Goal: Task Accomplishment & Management: Complete application form

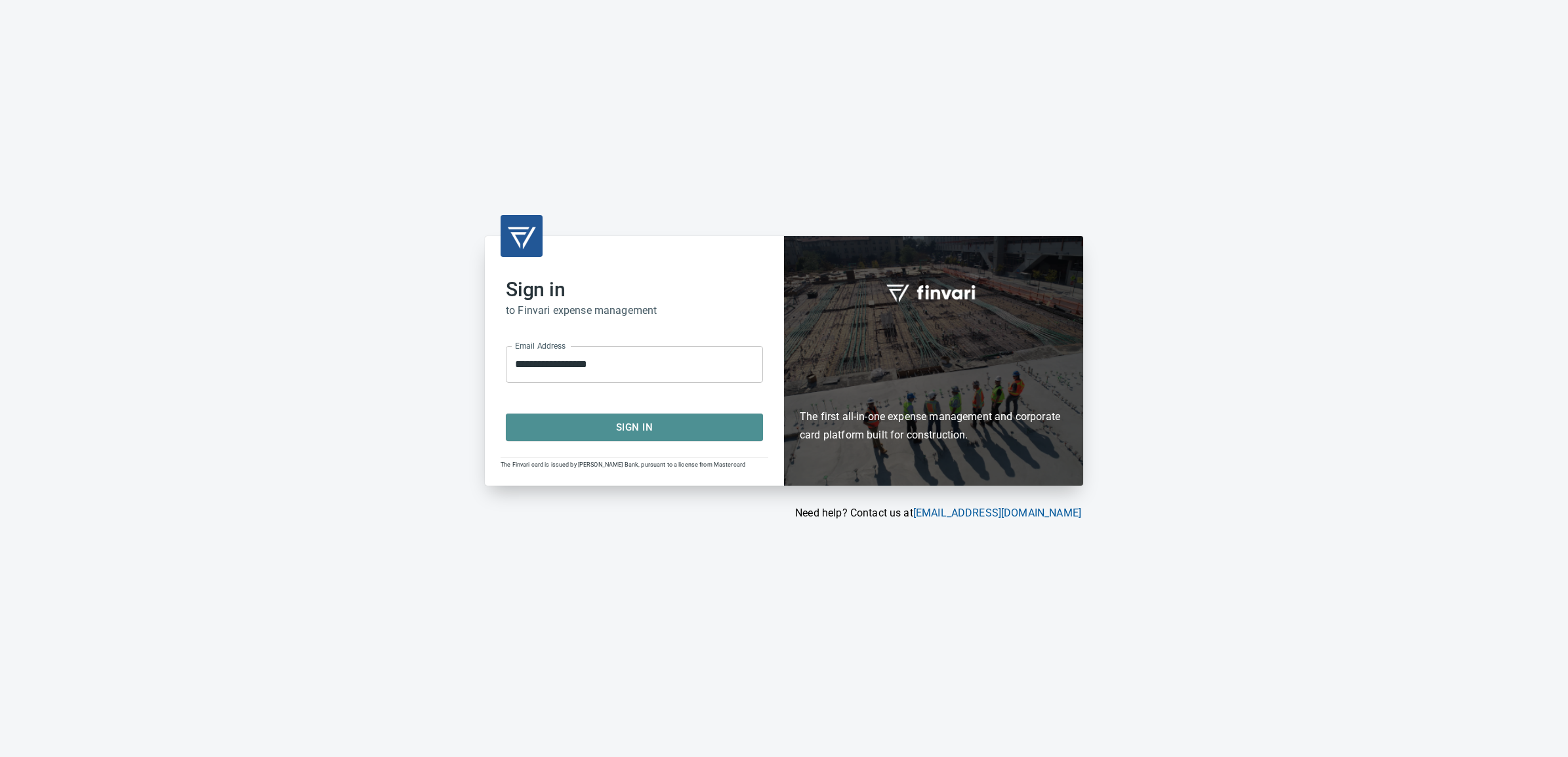
click at [627, 421] on span "Sign In" at bounding box center [635, 427] width 228 height 17
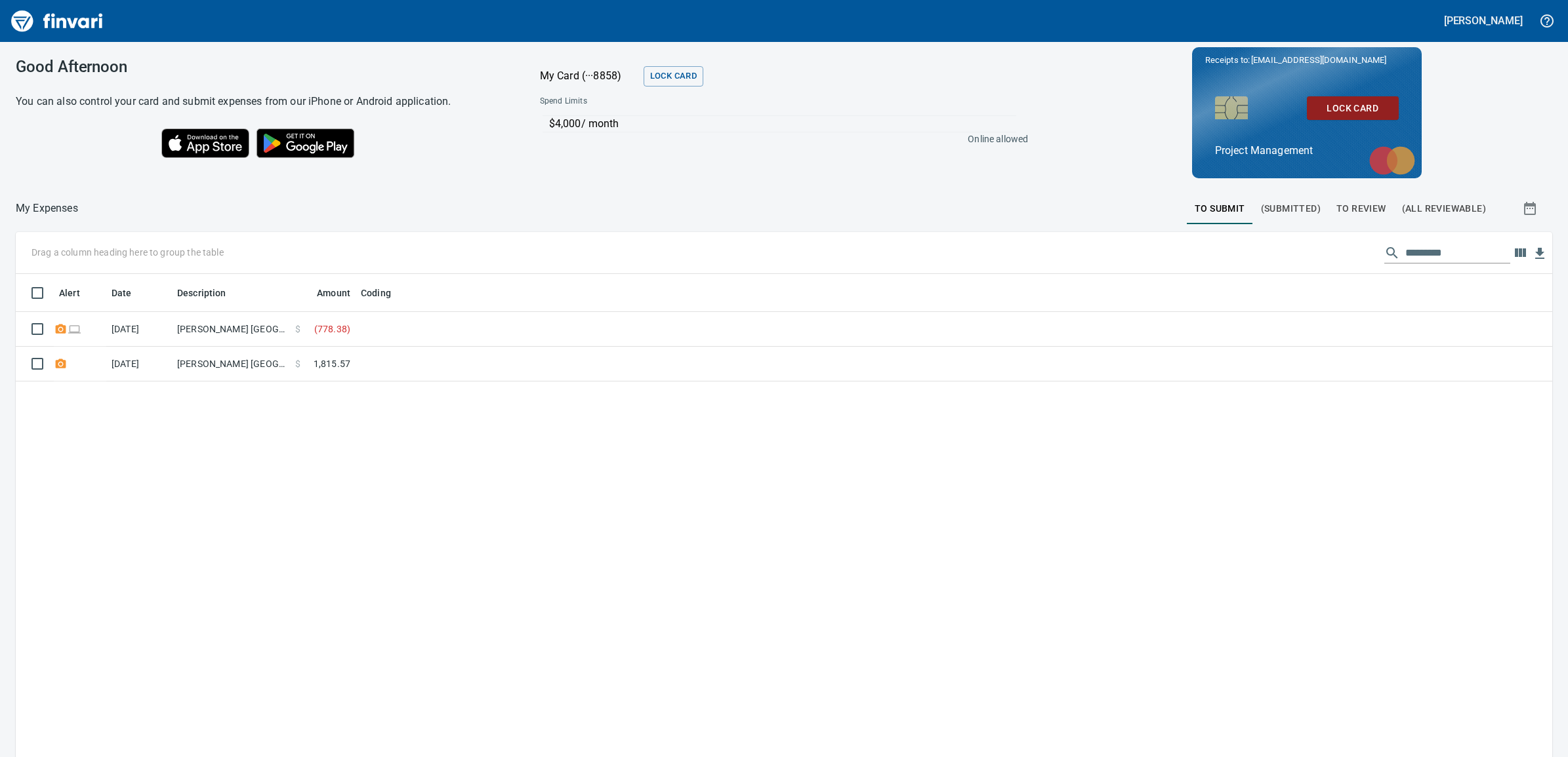
scroll to position [600, 1511]
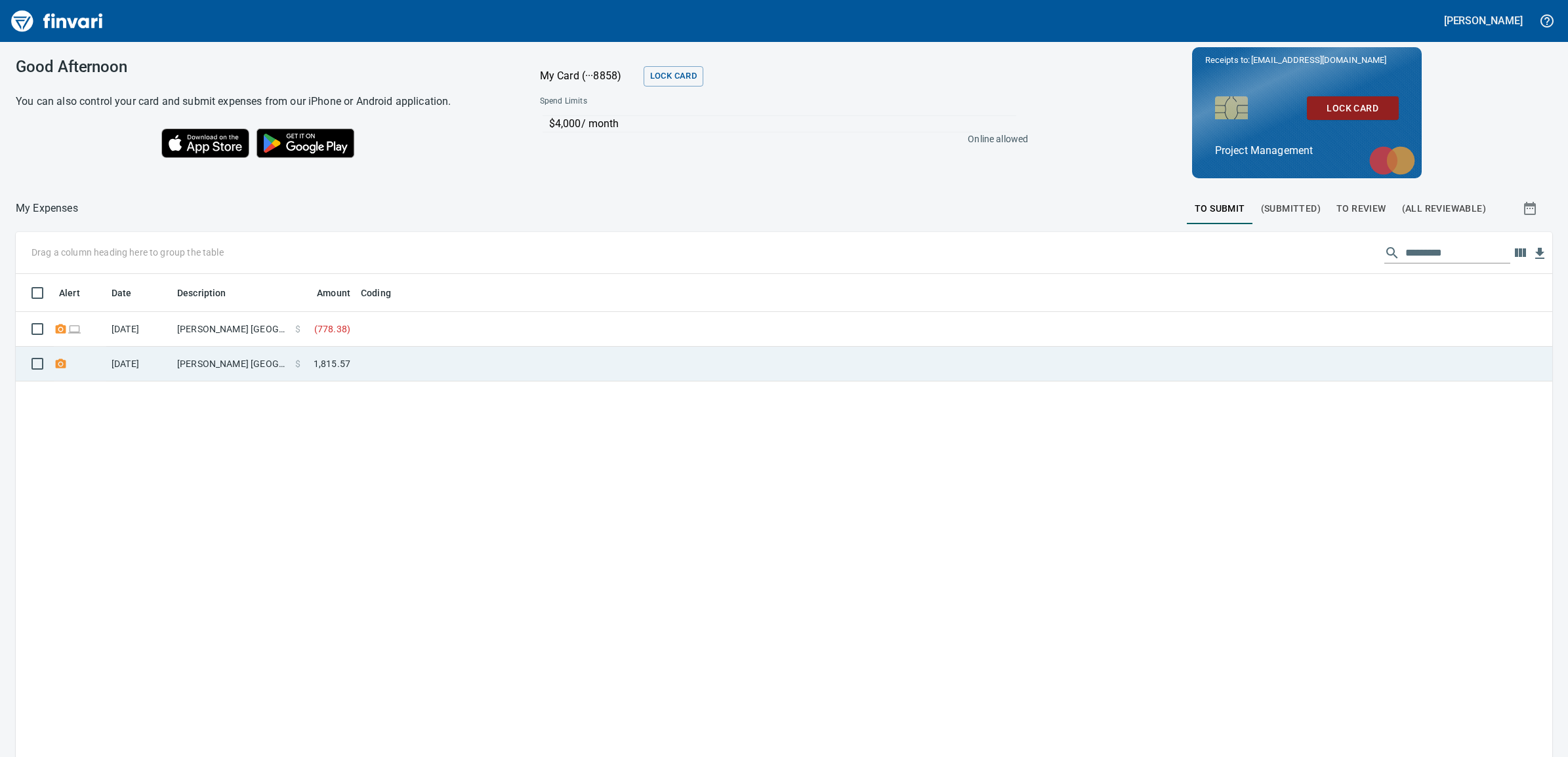
click at [421, 366] on td at bounding box center [519, 364] width 328 height 35
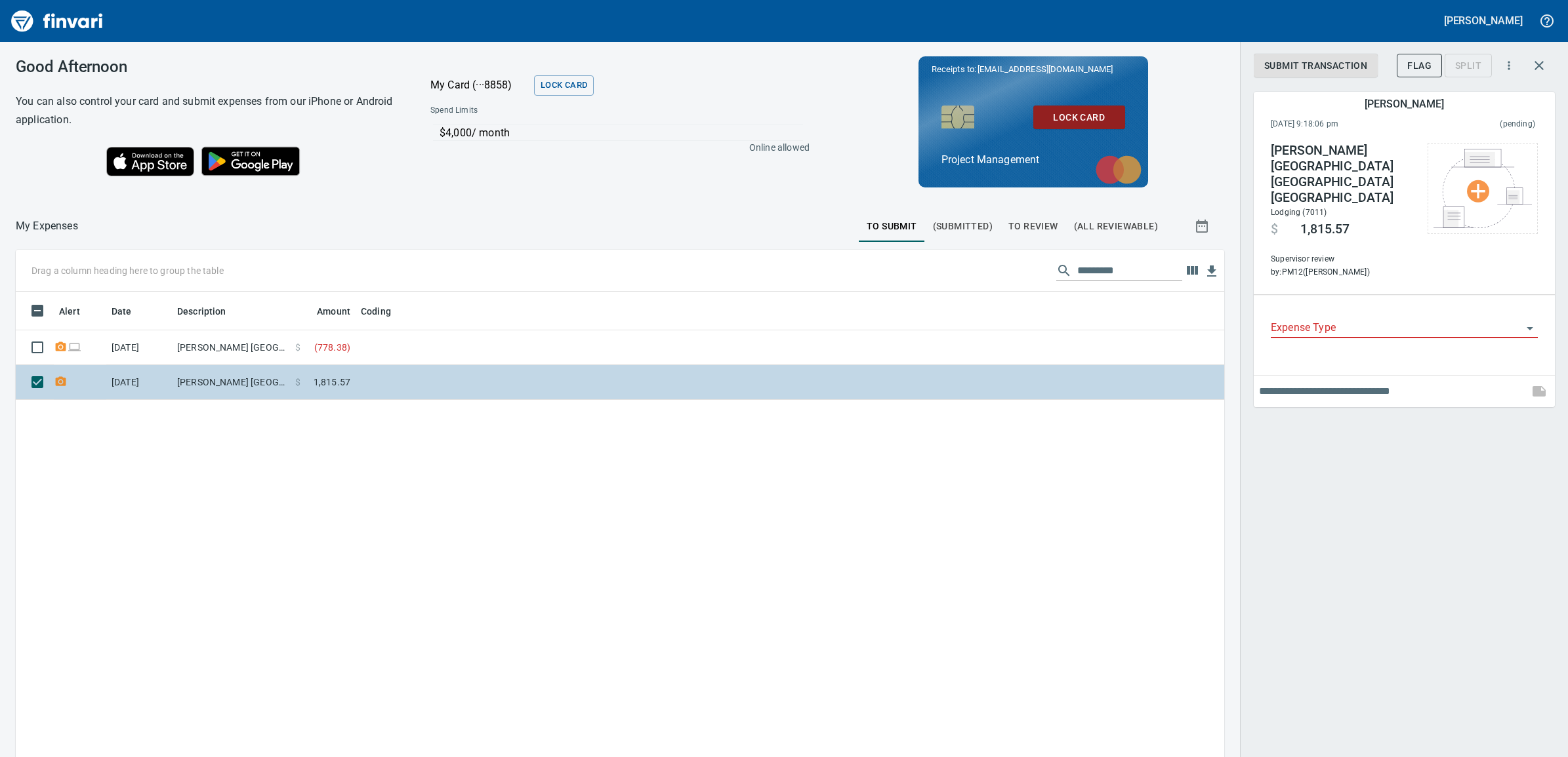
scroll to position [600, 1183]
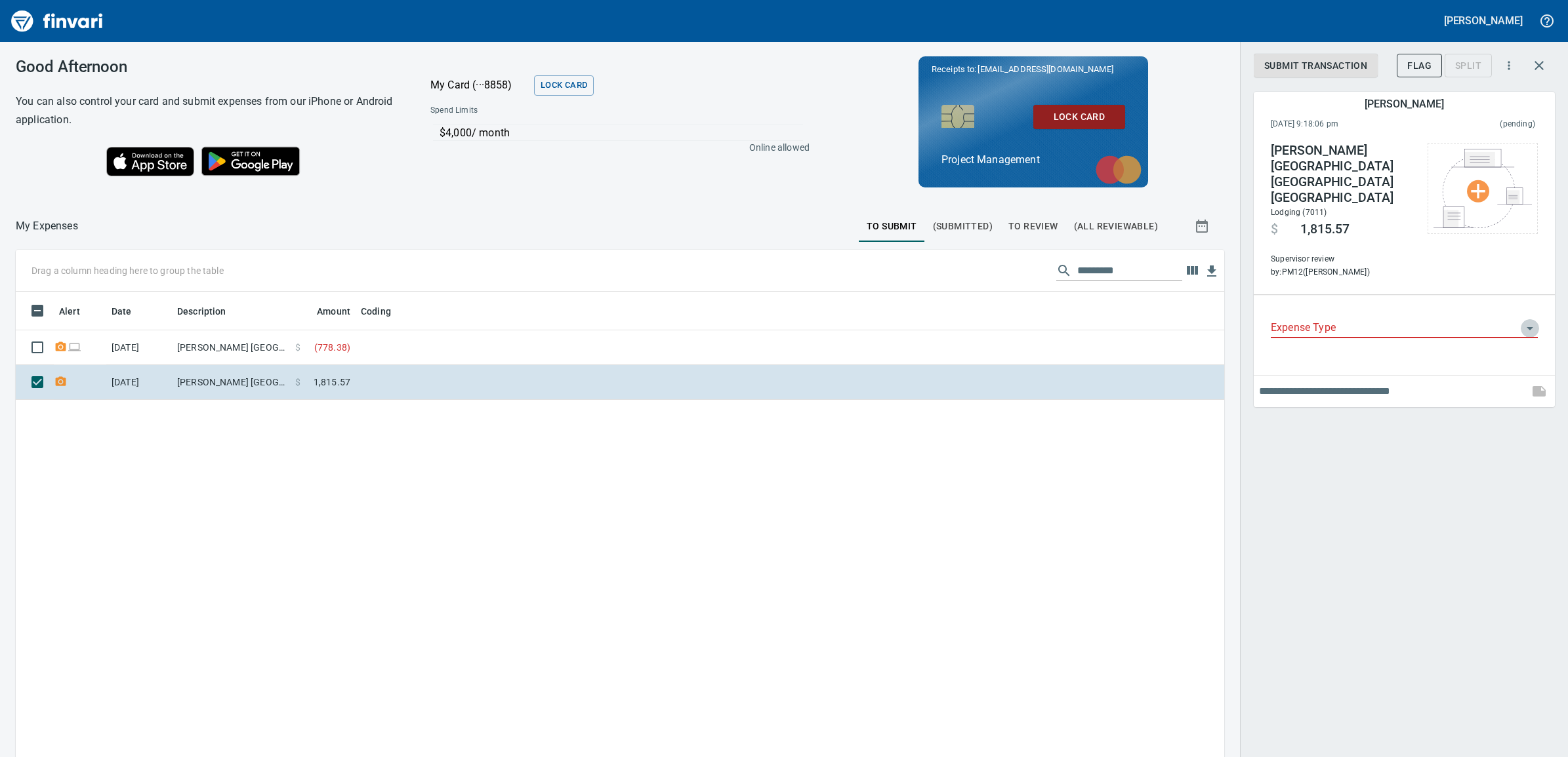
click at [1531, 328] on icon "Open" at bounding box center [1530, 329] width 7 height 3
click at [1343, 385] on li "GL" at bounding box center [1404, 379] width 267 height 31
type input "**"
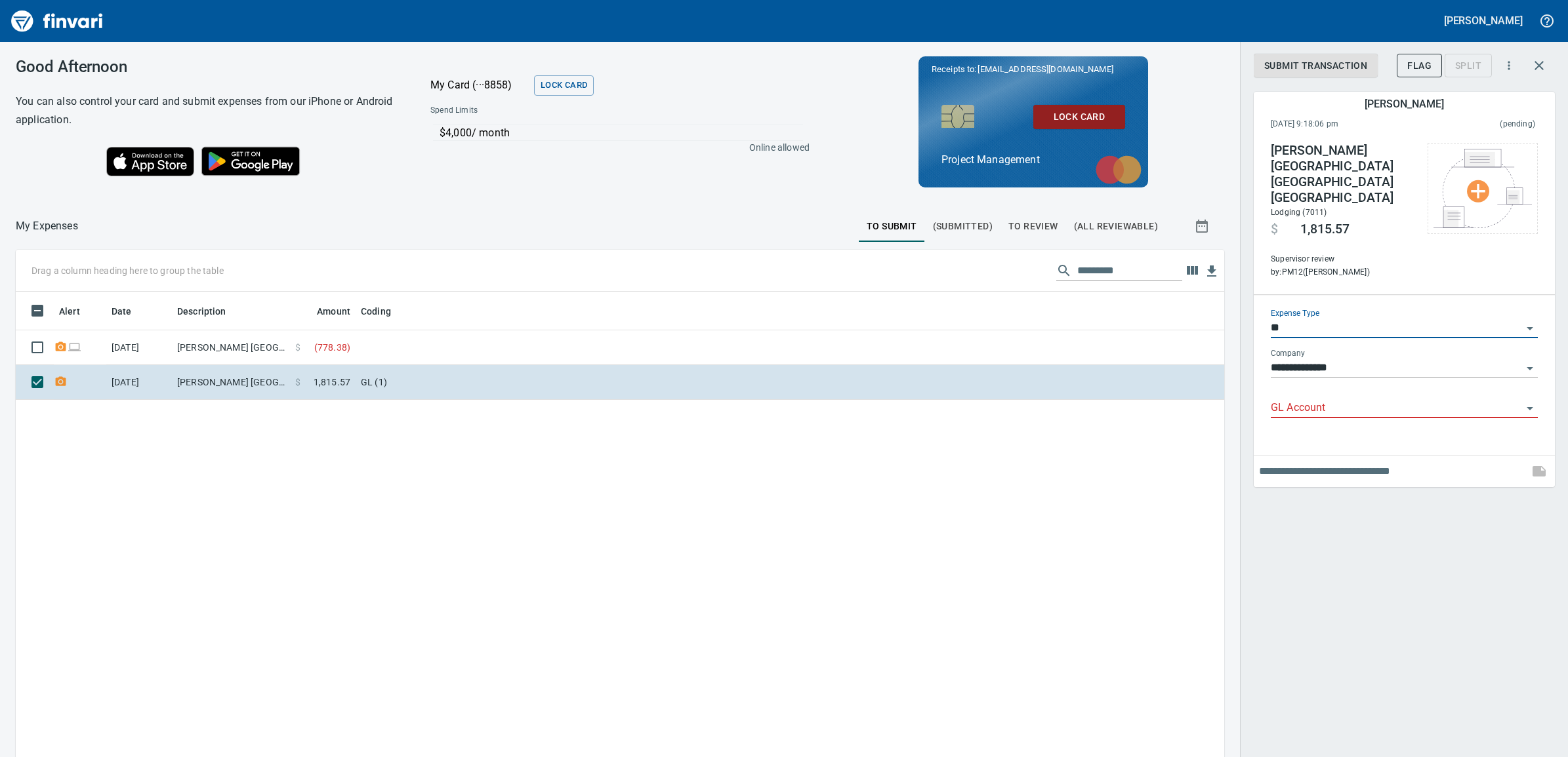
click at [1348, 399] on input "GL Account" at bounding box center [1396, 407] width 251 height 18
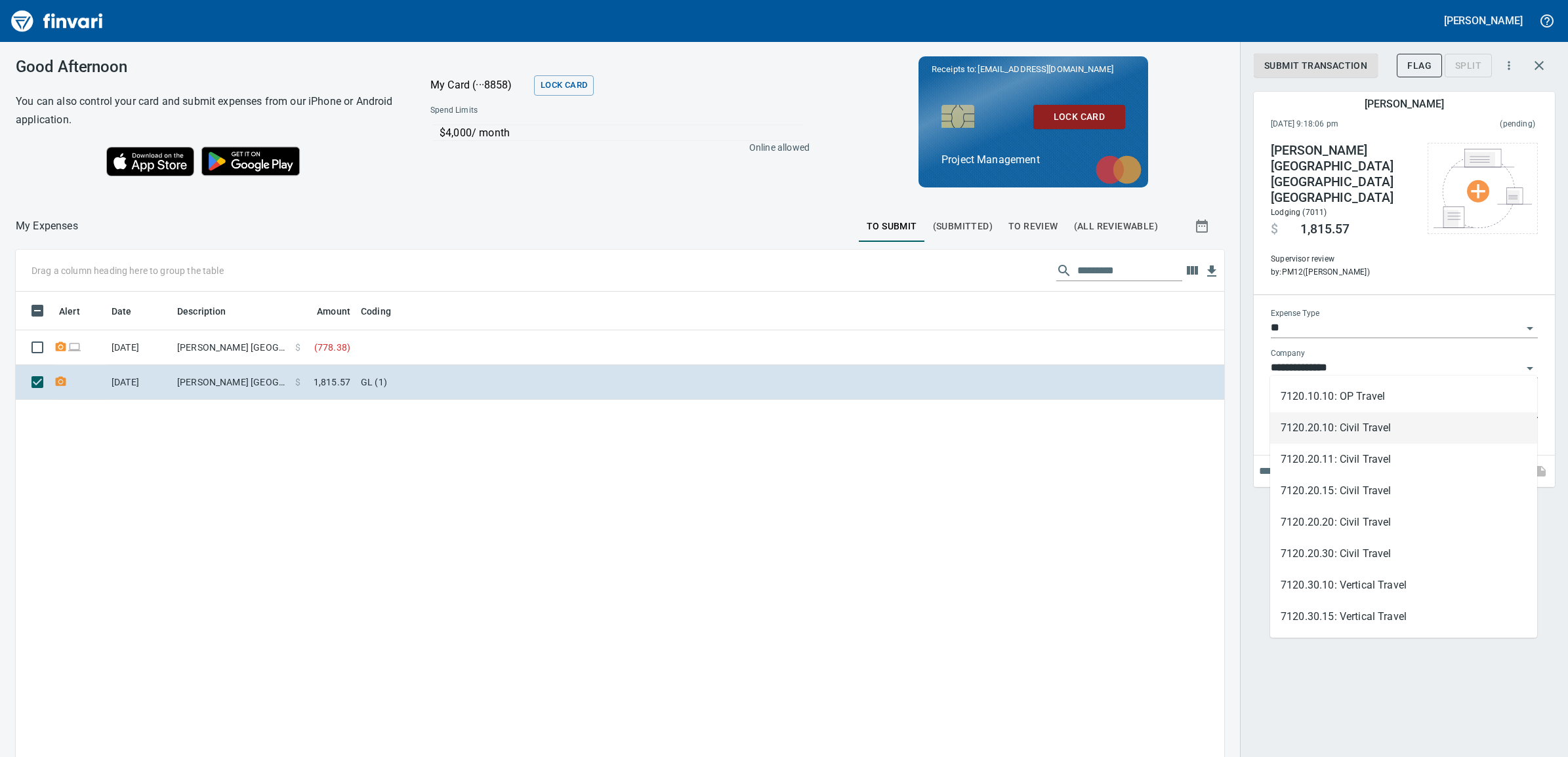
click at [1405, 420] on li "7120.20.10: Civil Travel" at bounding box center [1404, 427] width 267 height 31
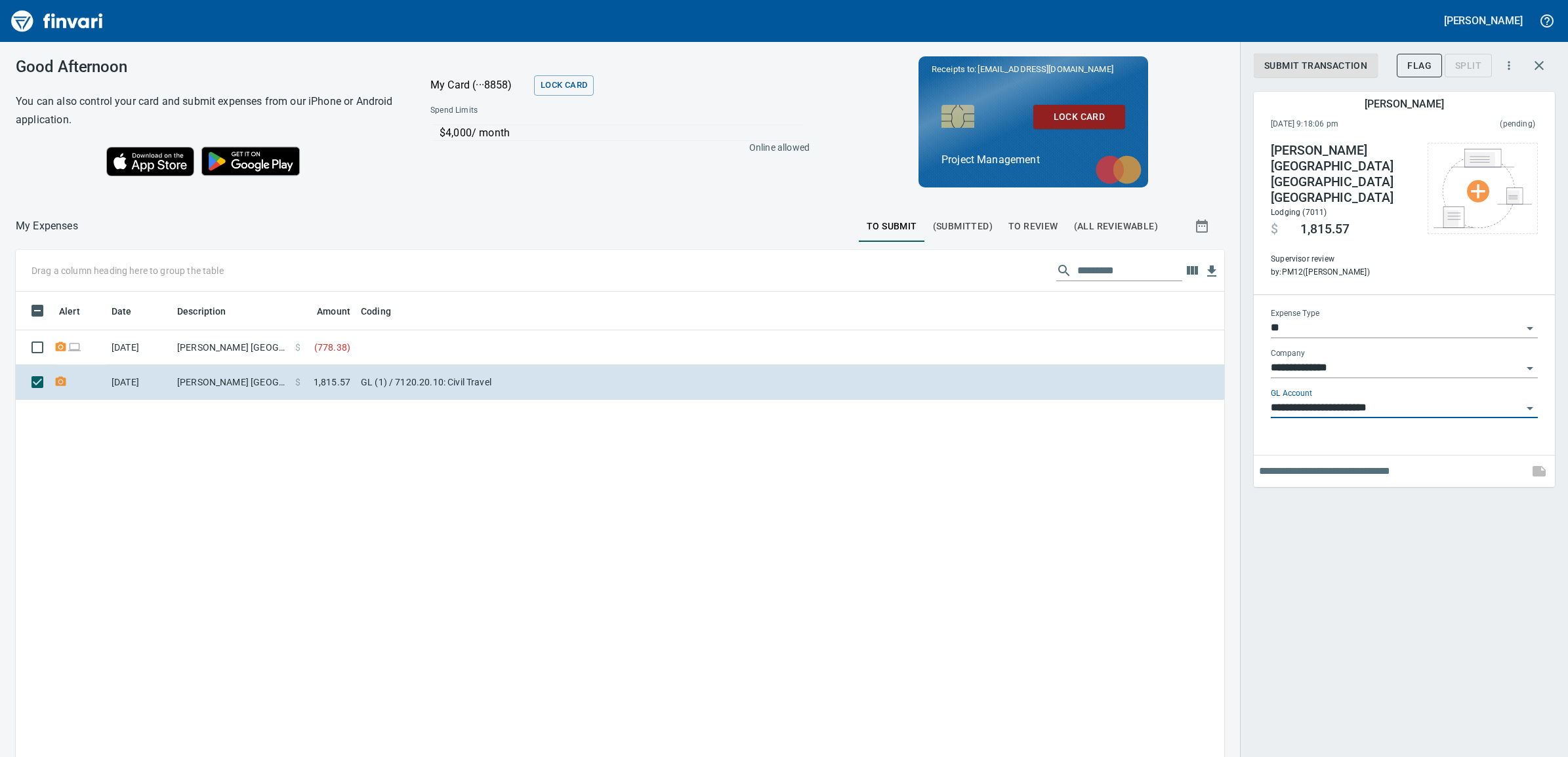
type input "**********"
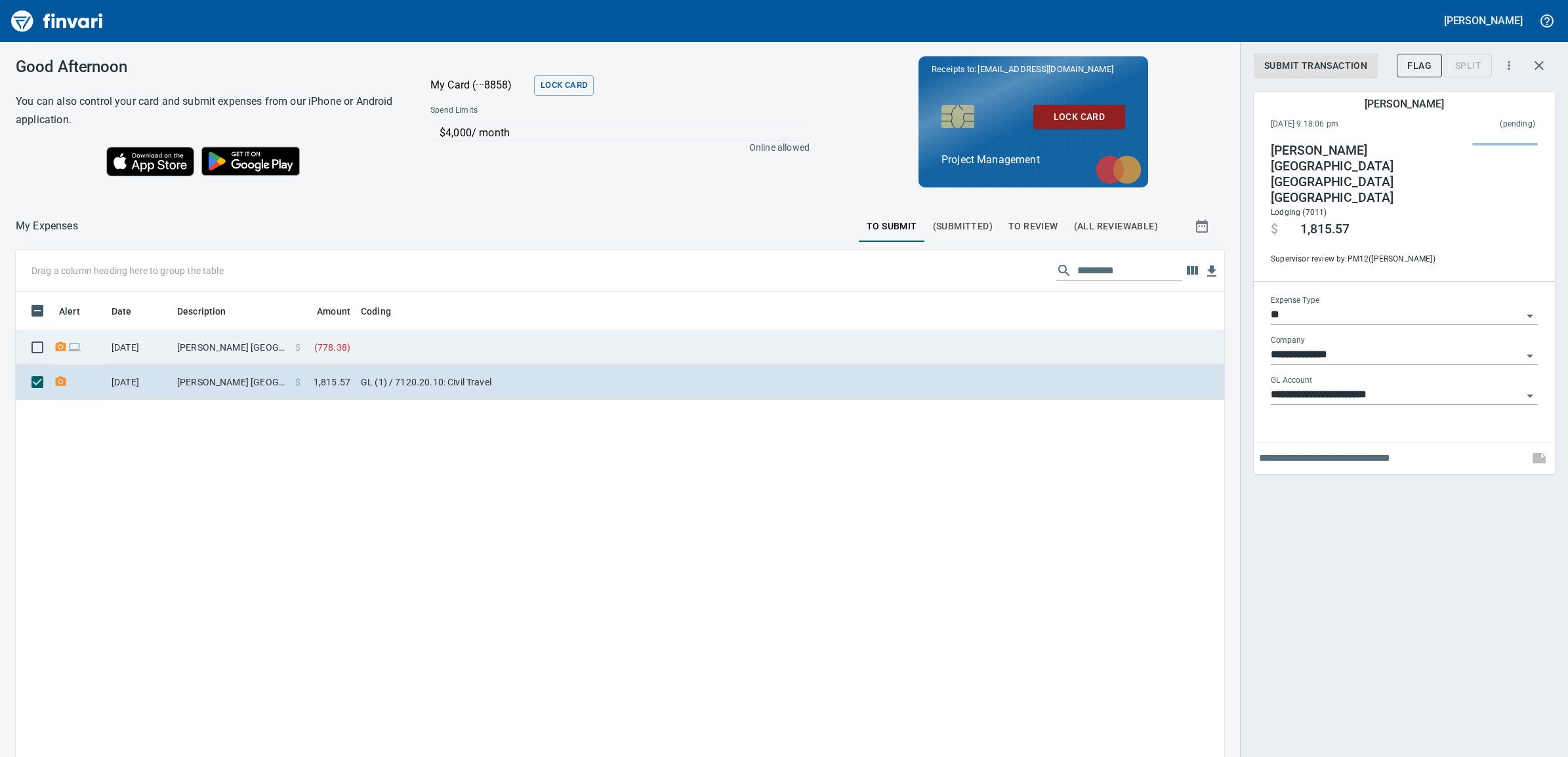
click at [174, 349] on td "[PERSON_NAME] [GEOGRAPHIC_DATA] [GEOGRAPHIC_DATA] [GEOGRAPHIC_DATA]" at bounding box center [231, 348] width 118 height 35
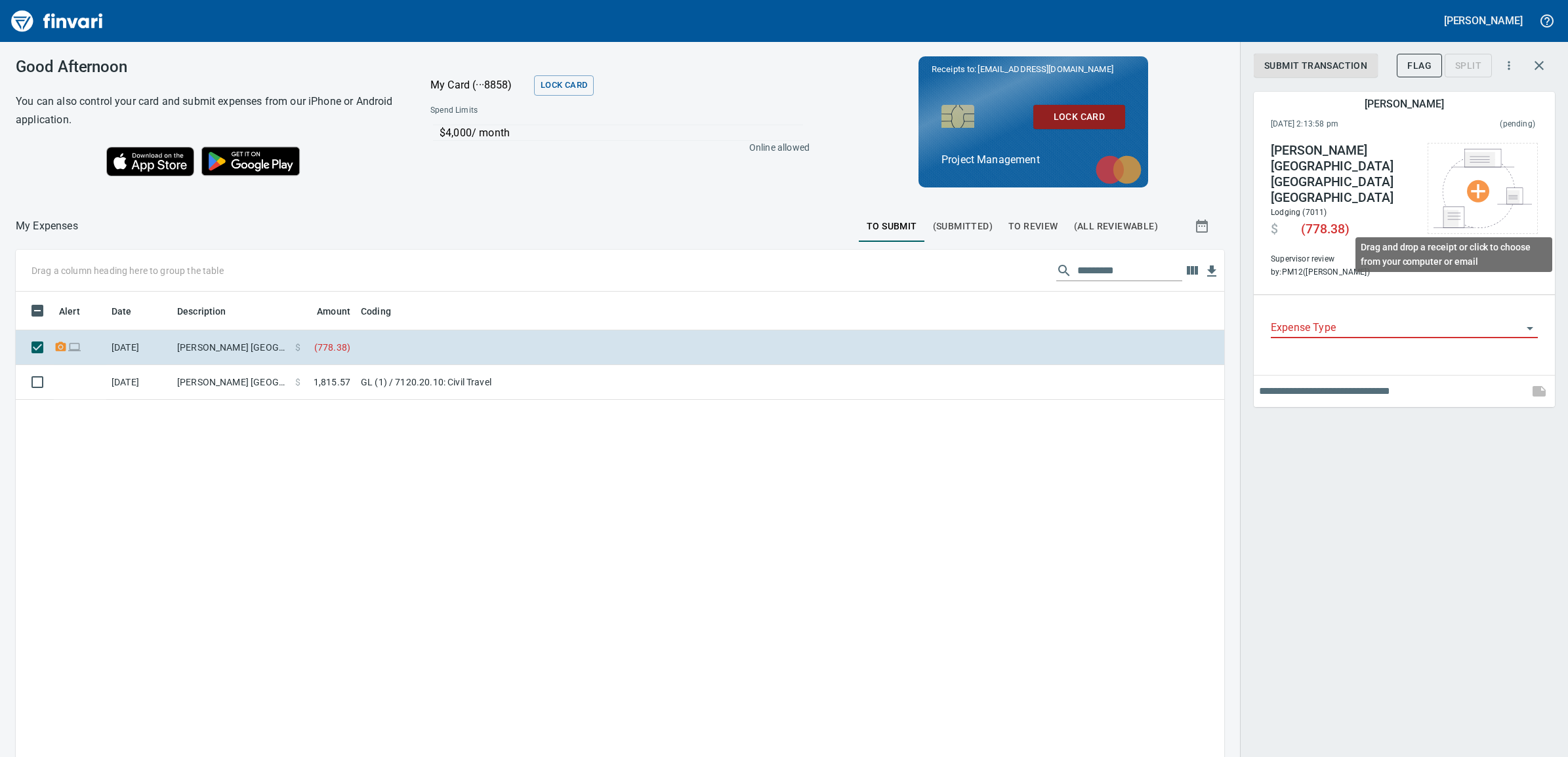
scroll to position [600, 1183]
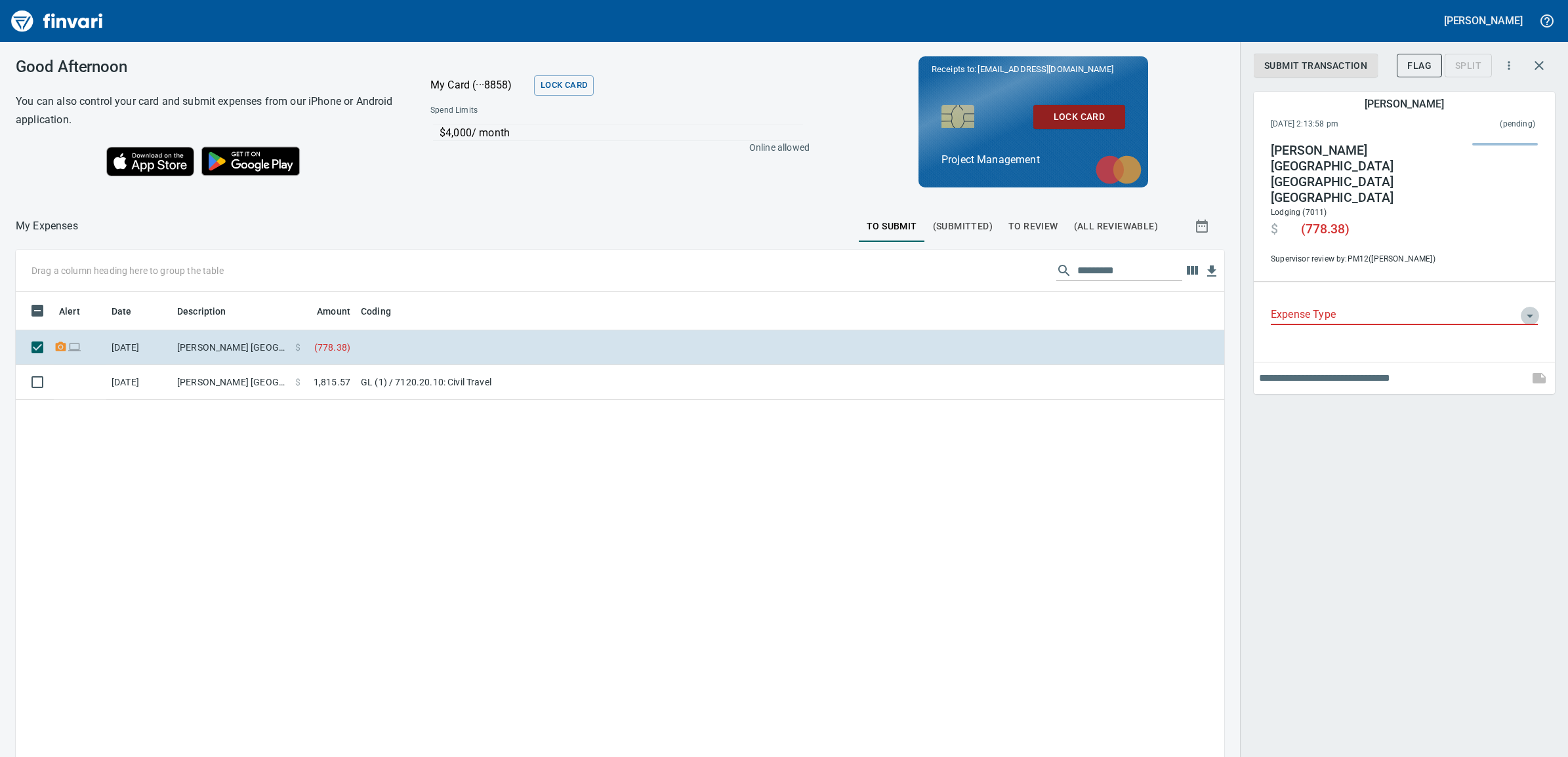
click at [1525, 309] on icon "Open" at bounding box center [1530, 316] width 16 height 16
click at [1294, 368] on li "GL" at bounding box center [1404, 364] width 267 height 31
type input "**"
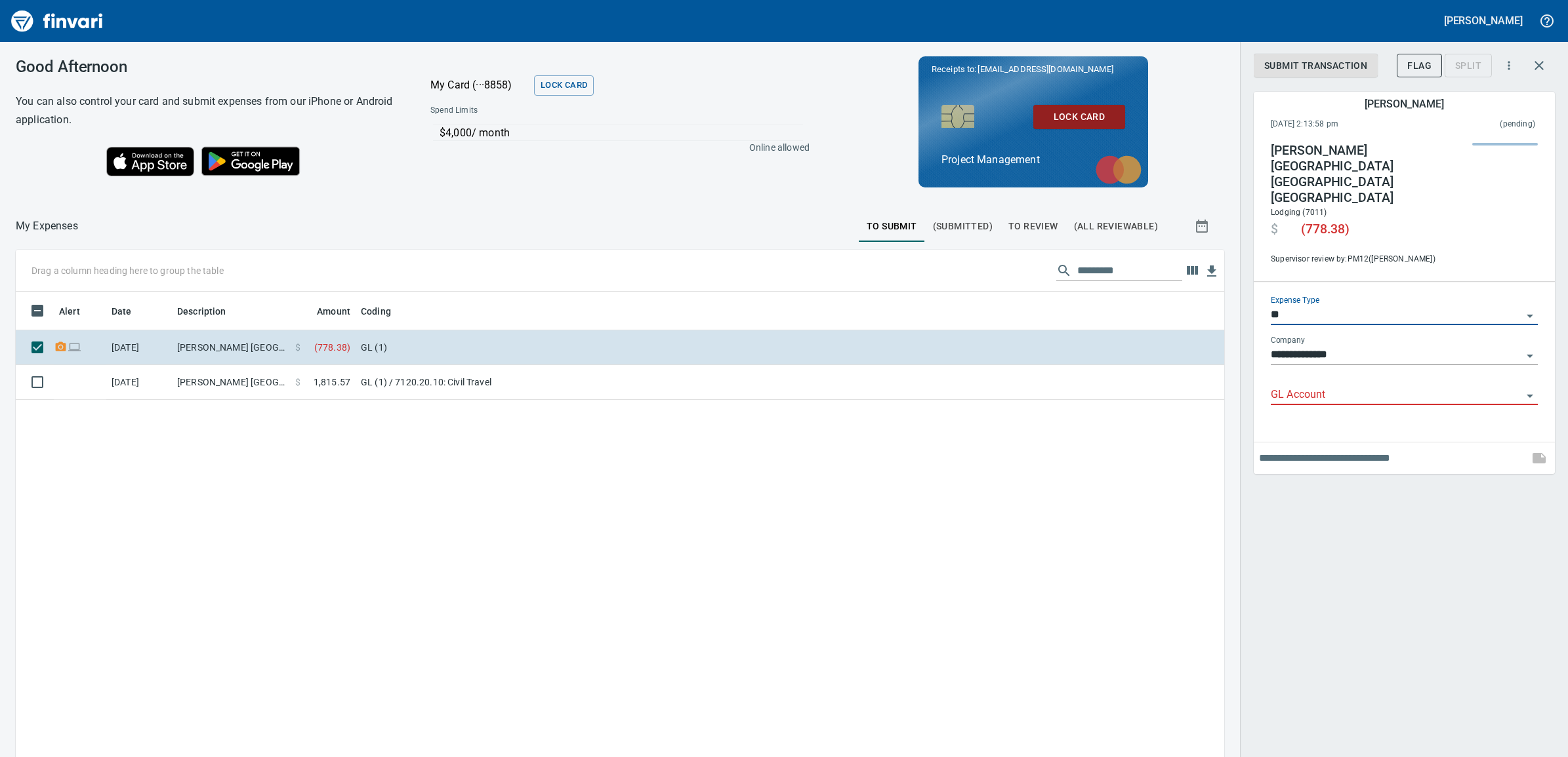
click at [1355, 387] on input "GL Account" at bounding box center [1396, 395] width 251 height 18
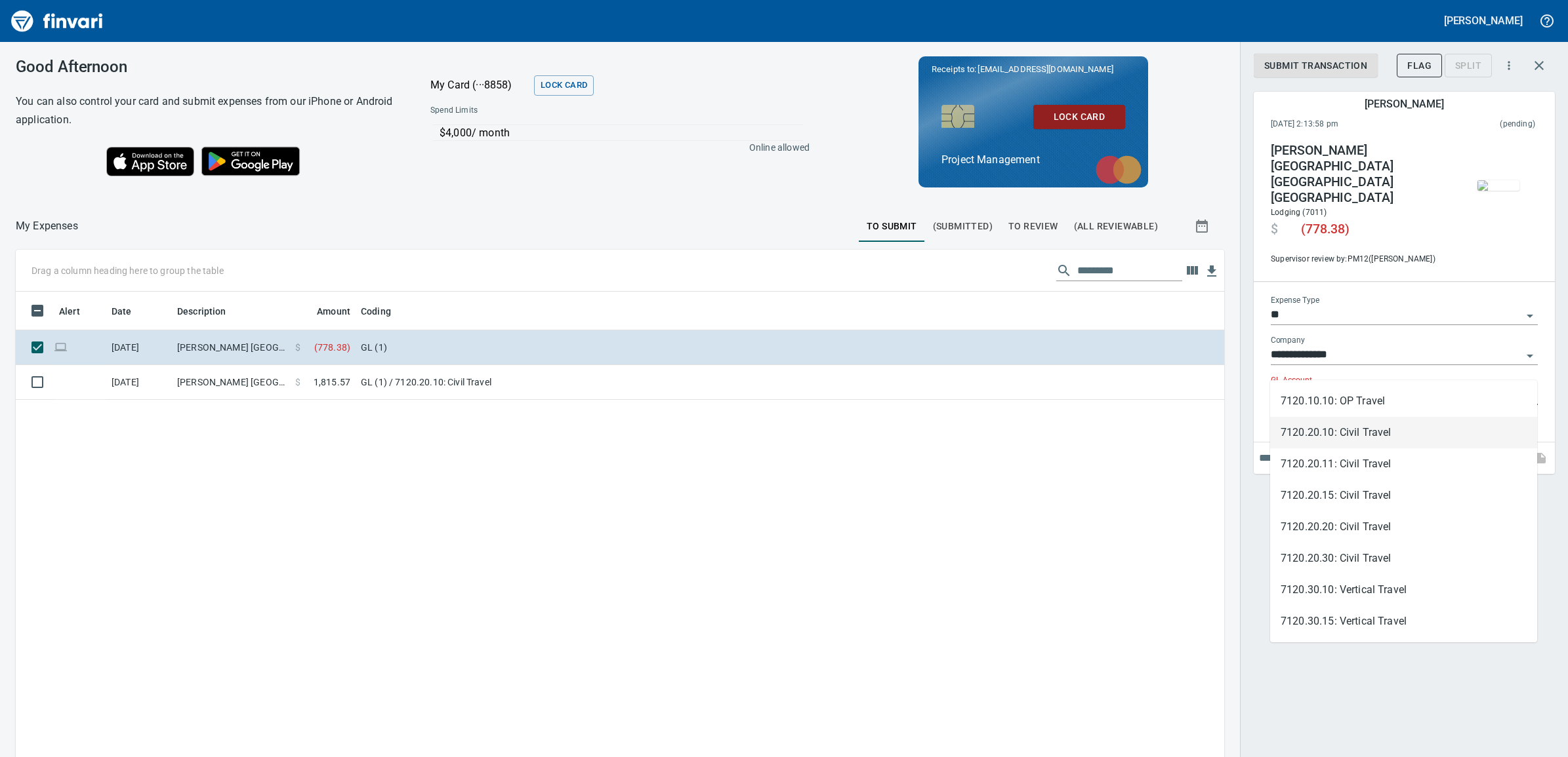
click at [1394, 433] on li "7120.20.10: Civil Travel" at bounding box center [1404, 432] width 267 height 31
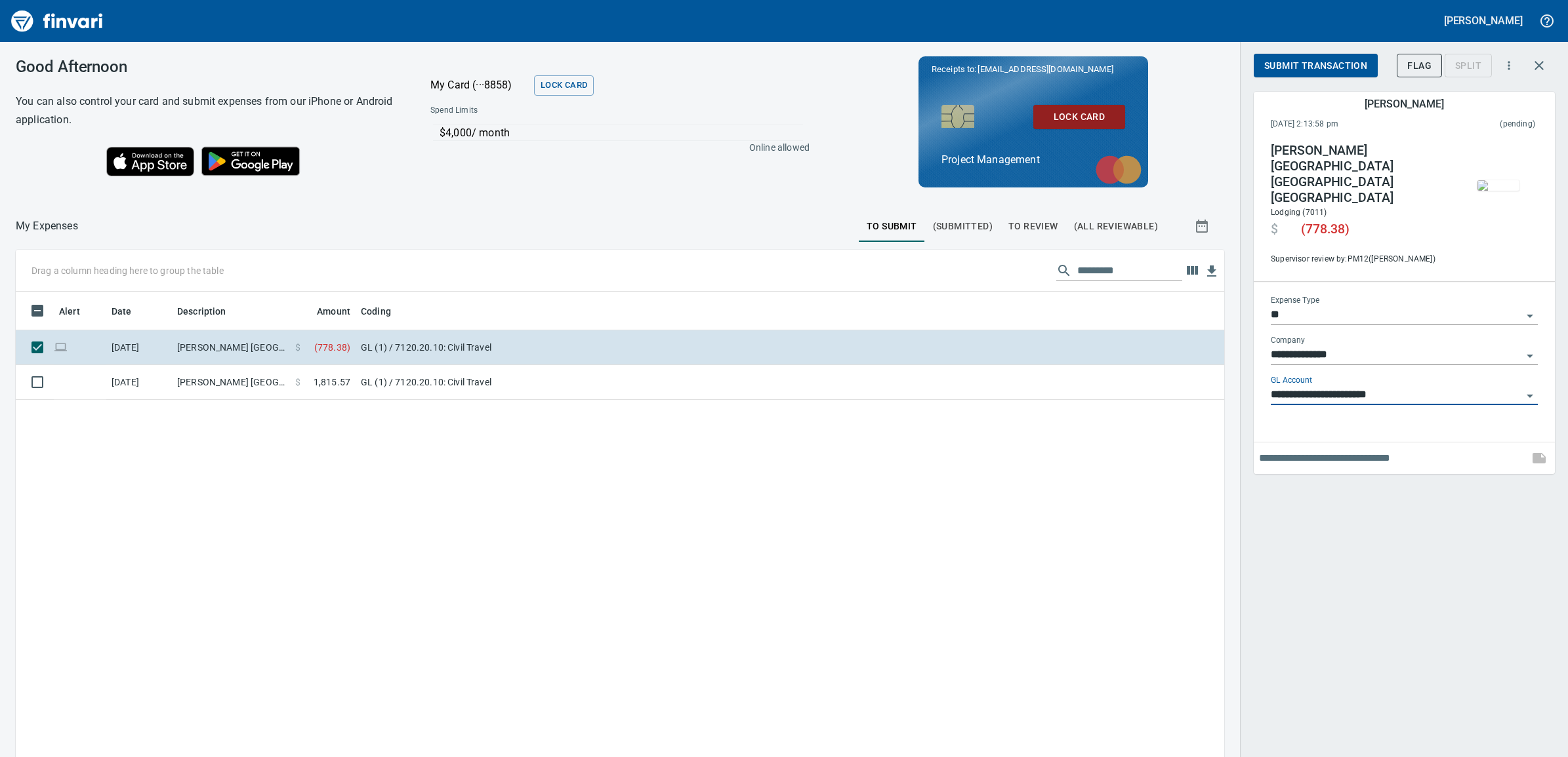
type input "**********"
click at [1313, 63] on span "Submit Transaction" at bounding box center [1316, 66] width 103 height 16
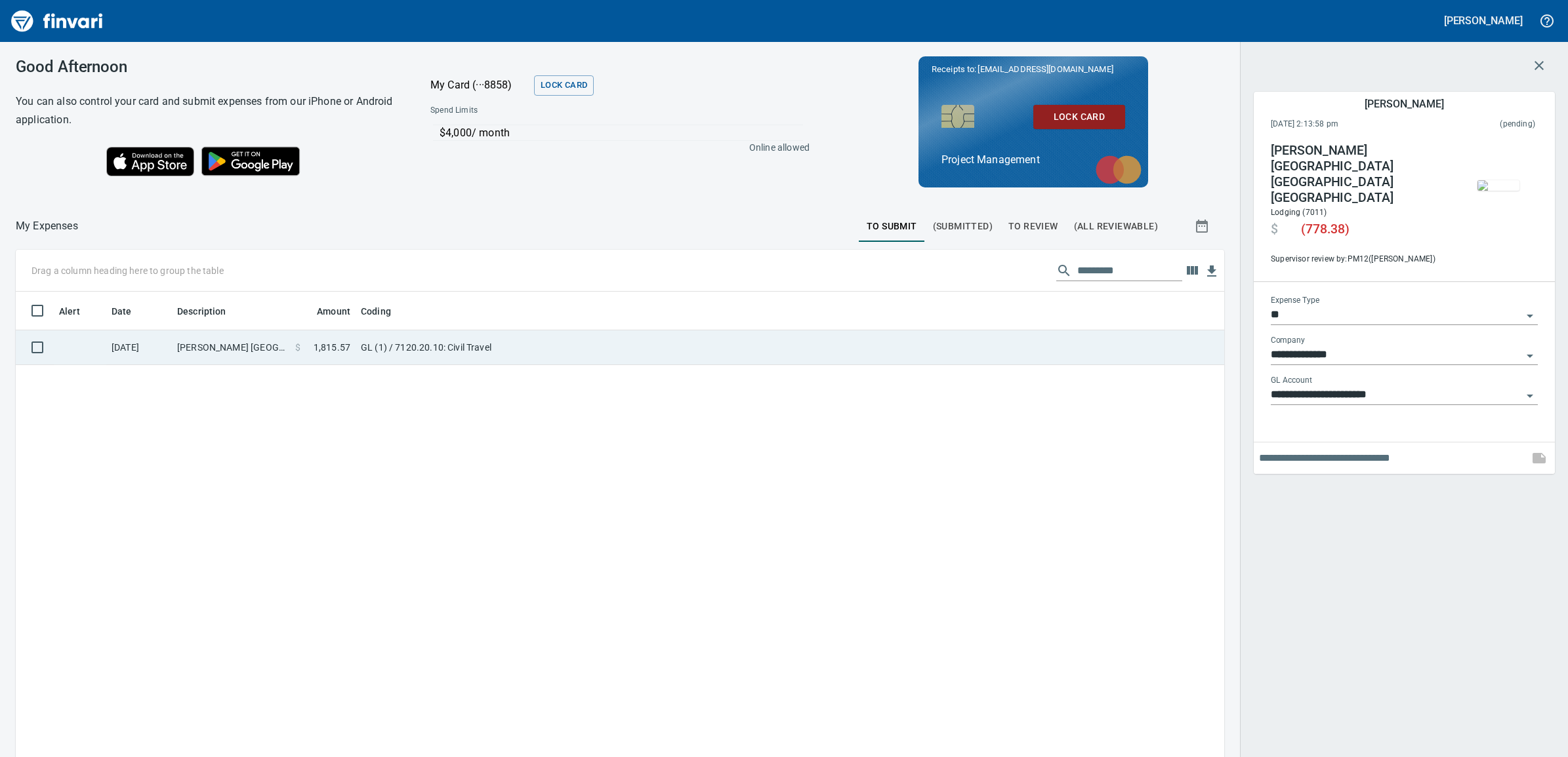
click at [533, 352] on td "GL (1) / 7120.20.10: Civil Travel" at bounding box center [519, 348] width 328 height 35
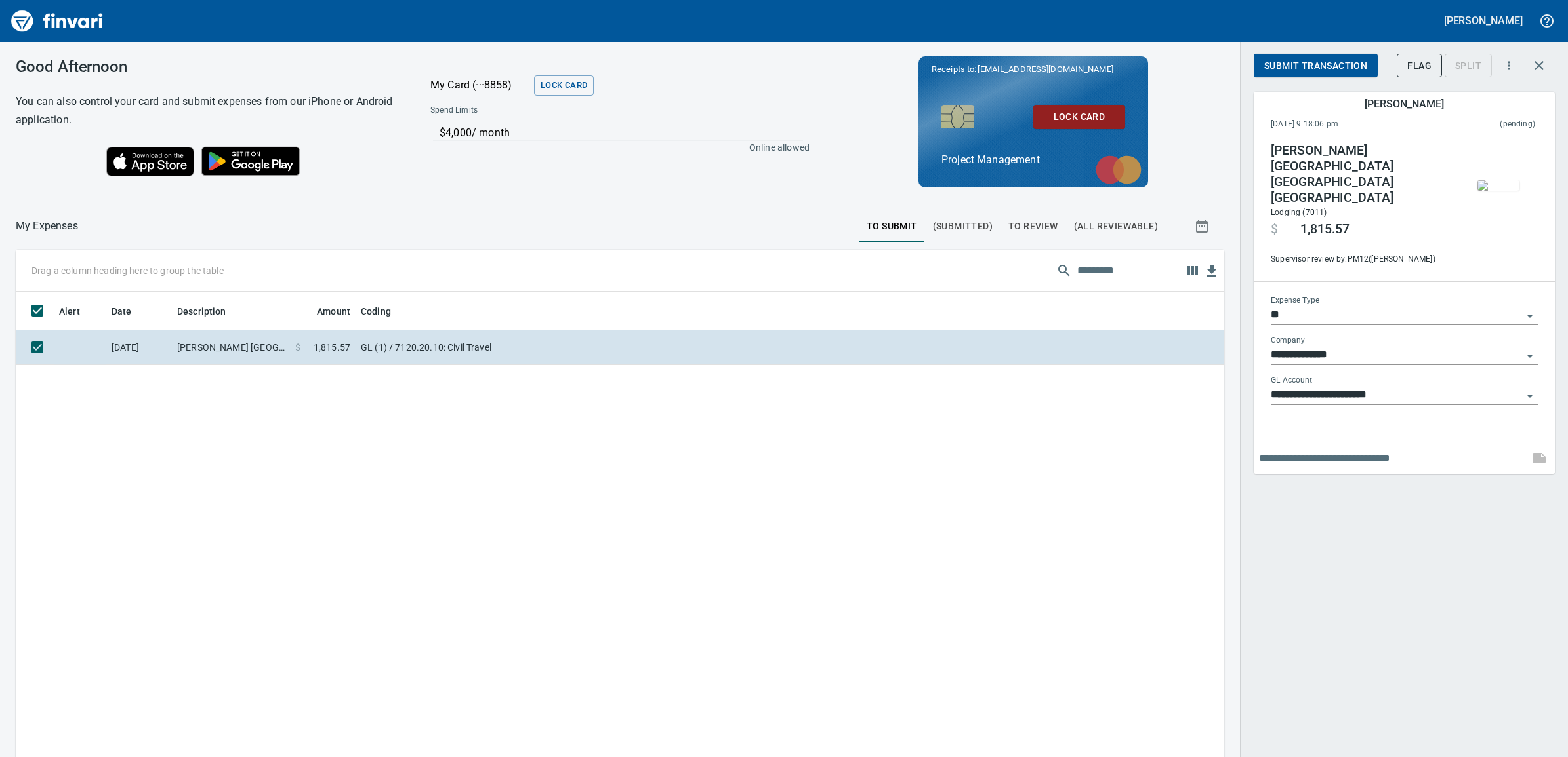
click at [1322, 58] on span "Submit Transaction" at bounding box center [1316, 66] width 103 height 16
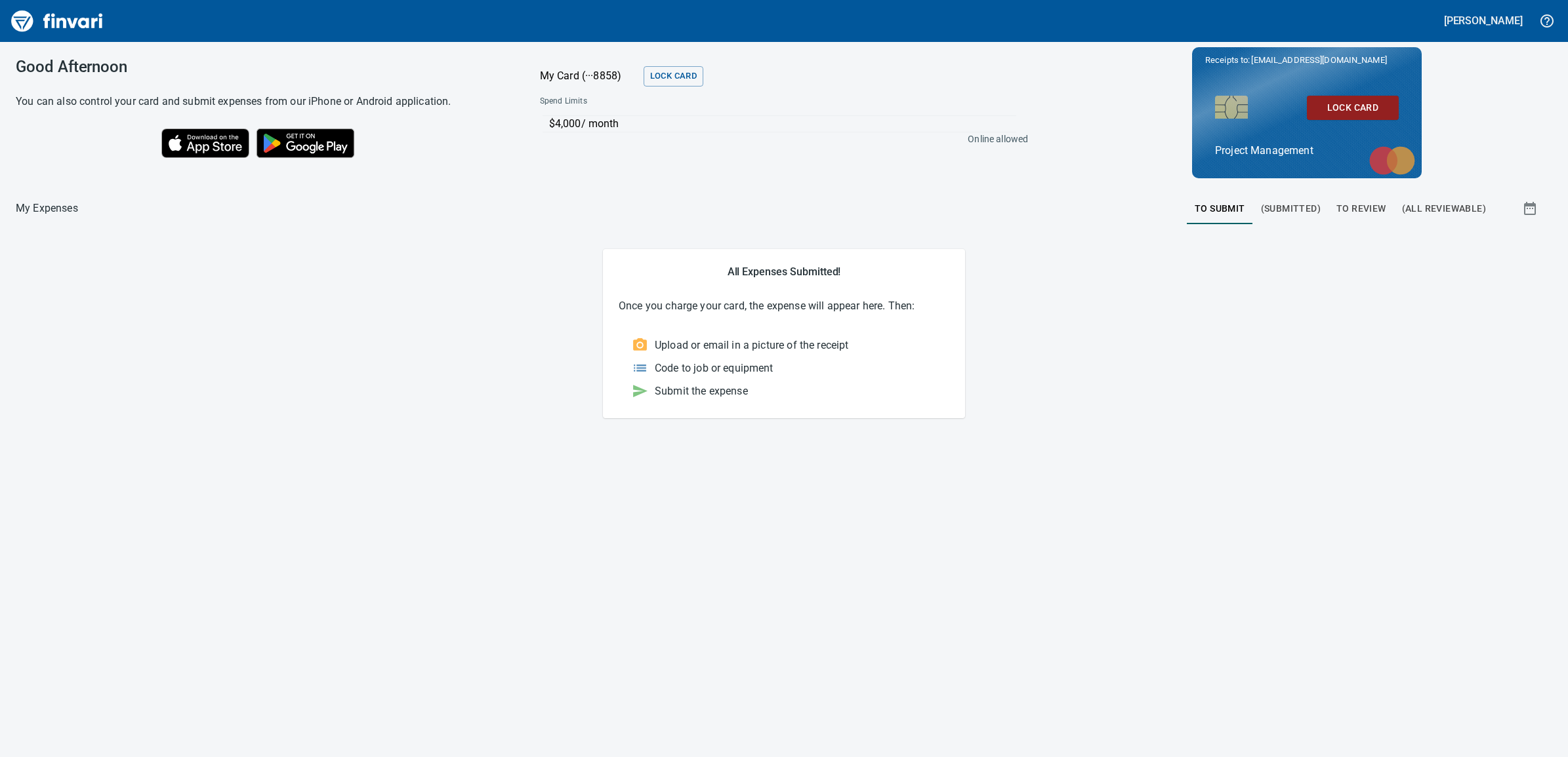
click at [806, 538] on div "Good Afternoon You can also control your card and submit expenses from our iPho…" at bounding box center [784, 399] width 1568 height 715
